Goal: Check status

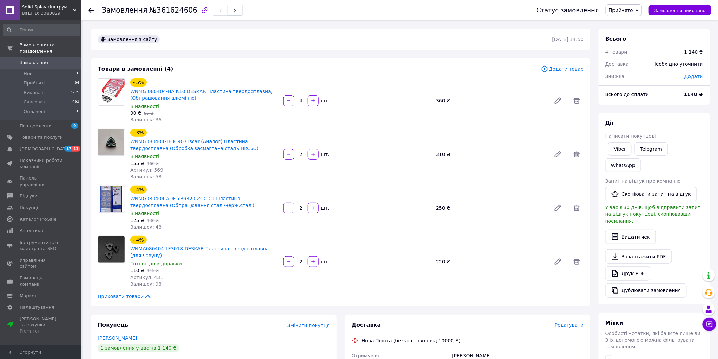
click at [55, 57] on link "Замовлення 0" at bounding box center [41, 63] width 83 height 12
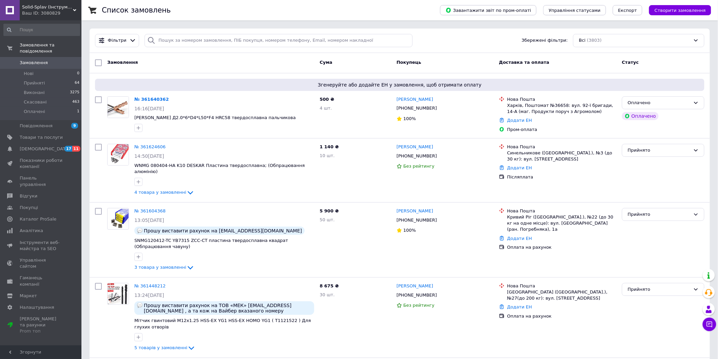
click at [34, 60] on span "Замовлення" at bounding box center [34, 63] width 28 height 6
click at [679, 102] on div "Оплачено" at bounding box center [659, 102] width 63 height 7
click at [644, 116] on li "Прийнято" at bounding box center [663, 117] width 82 height 13
click at [147, 145] on link "№ 361624606" at bounding box center [149, 146] width 31 height 5
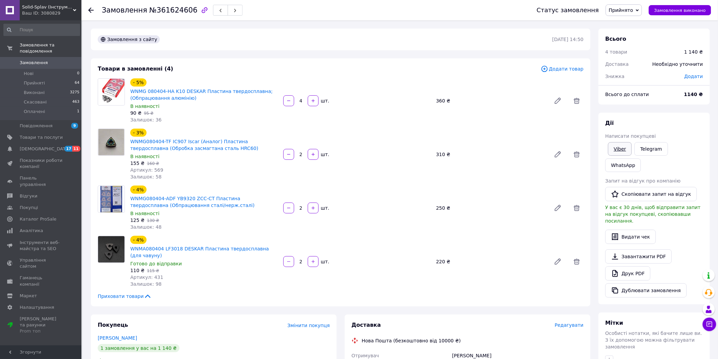
click at [618, 152] on link "Viber" at bounding box center [620, 149] width 24 height 14
